Goal: Information Seeking & Learning: Learn about a topic

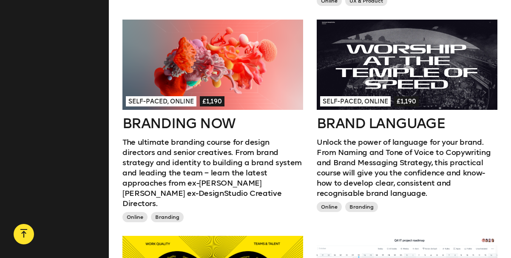
scroll to position [452, 0]
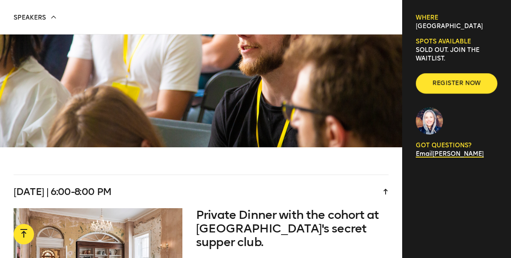
scroll to position [1604, 0]
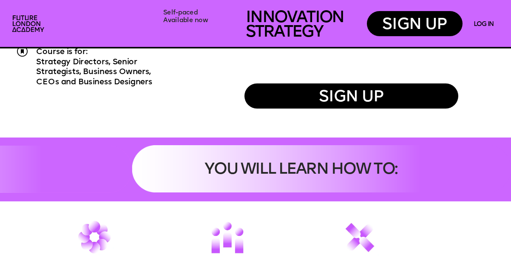
scroll to position [495, 0]
